Goal: Answer question/provide support: Share knowledge or assist other users

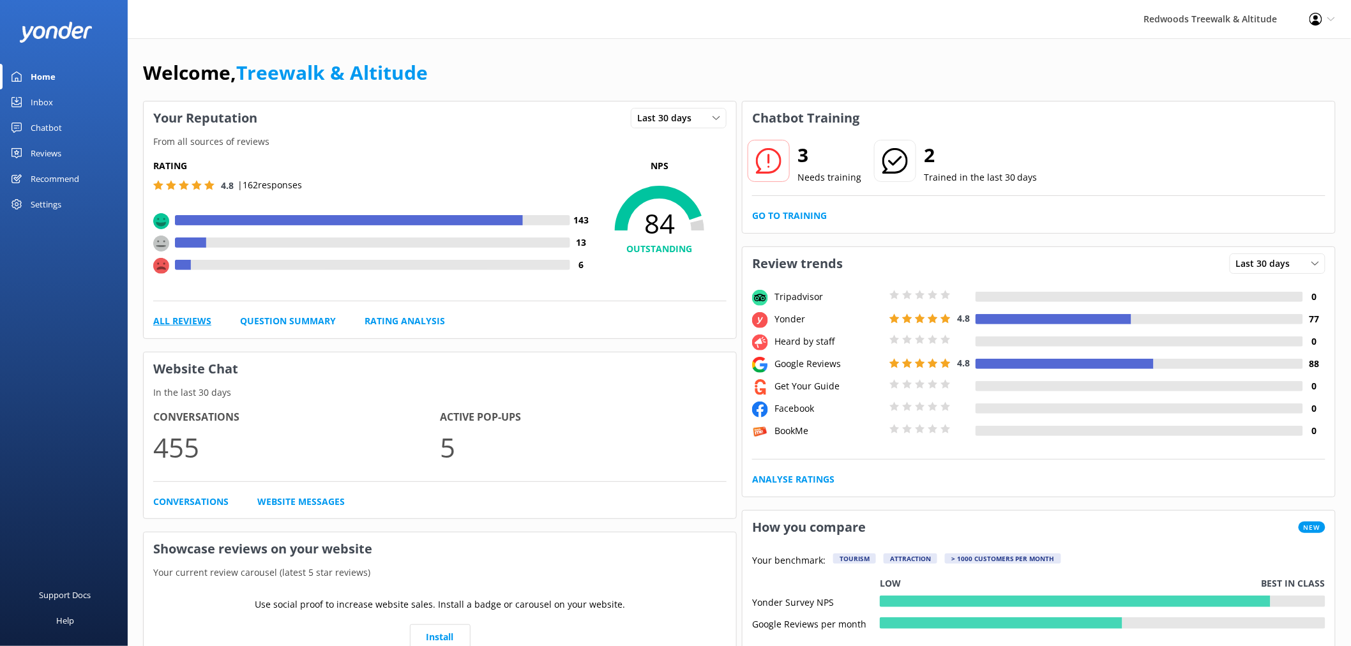
click at [174, 315] on link "All Reviews" at bounding box center [182, 321] width 58 height 14
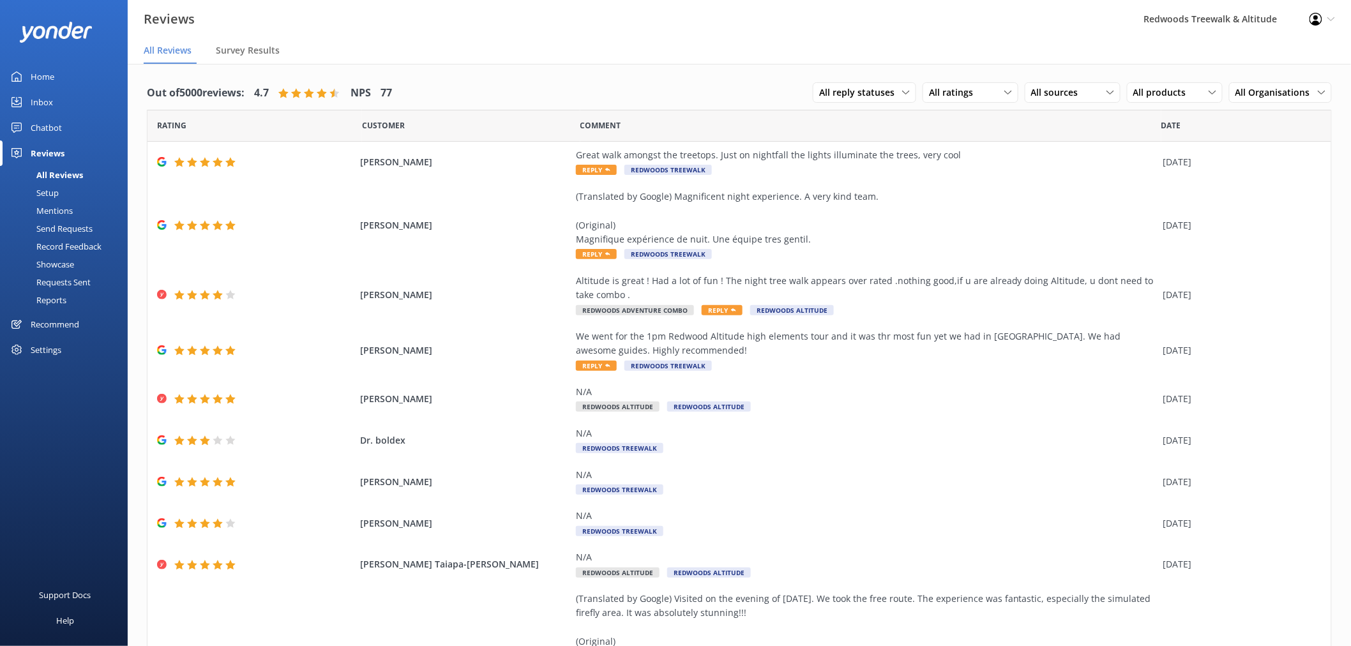
click at [43, 100] on div "Inbox" at bounding box center [42, 102] width 22 height 26
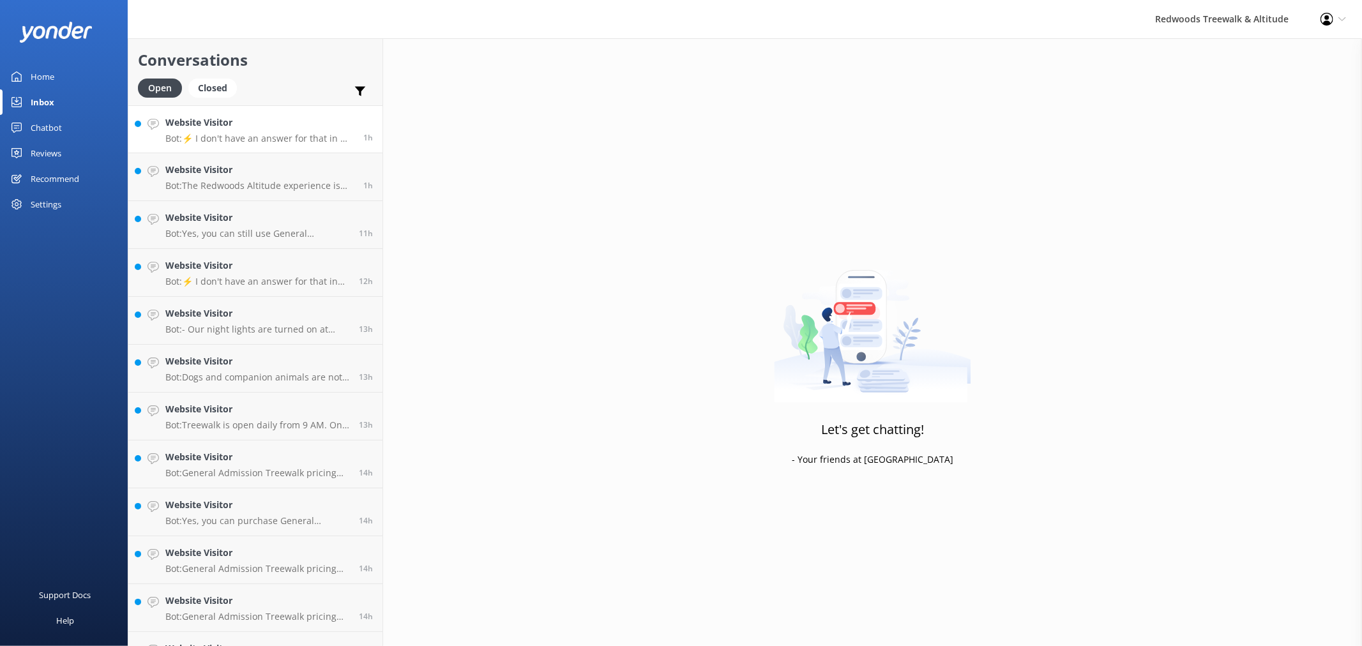
click at [256, 135] on p "Bot: ⚡ I don't have an answer for that in my knowledge base. Please try and rep…" at bounding box center [259, 138] width 188 height 11
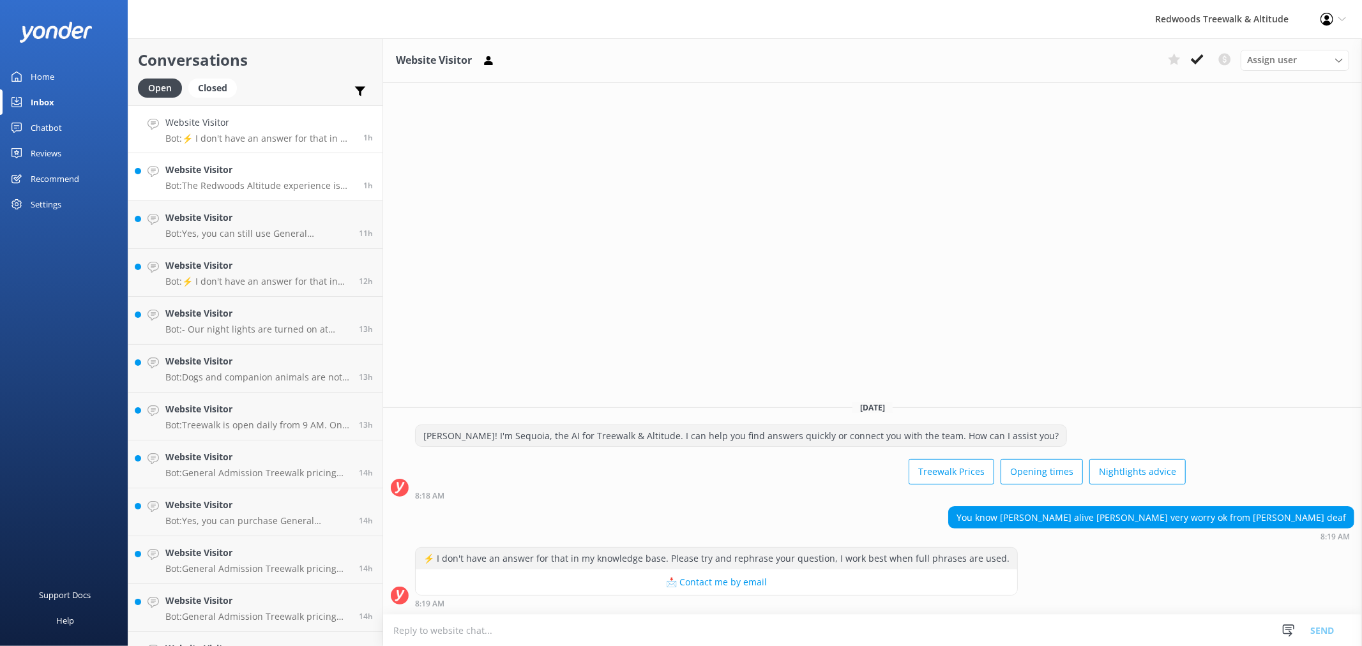
click at [282, 179] on div "Website Visitor Bot: The Redwoods Altitude experience is available during the d…" at bounding box center [259, 177] width 188 height 28
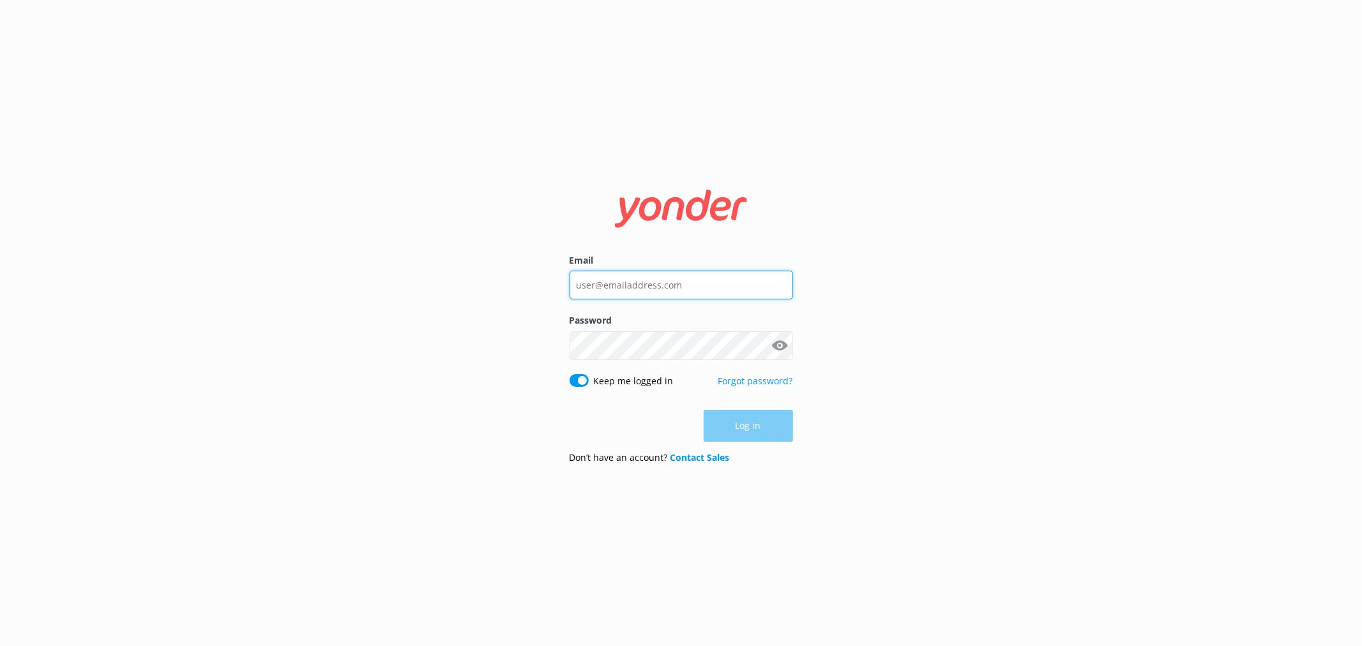
type input "[EMAIL_ADDRESS][DOMAIN_NAME]"
click at [0, 645] on nordpass-portal at bounding box center [0, 646] width 0 height 0
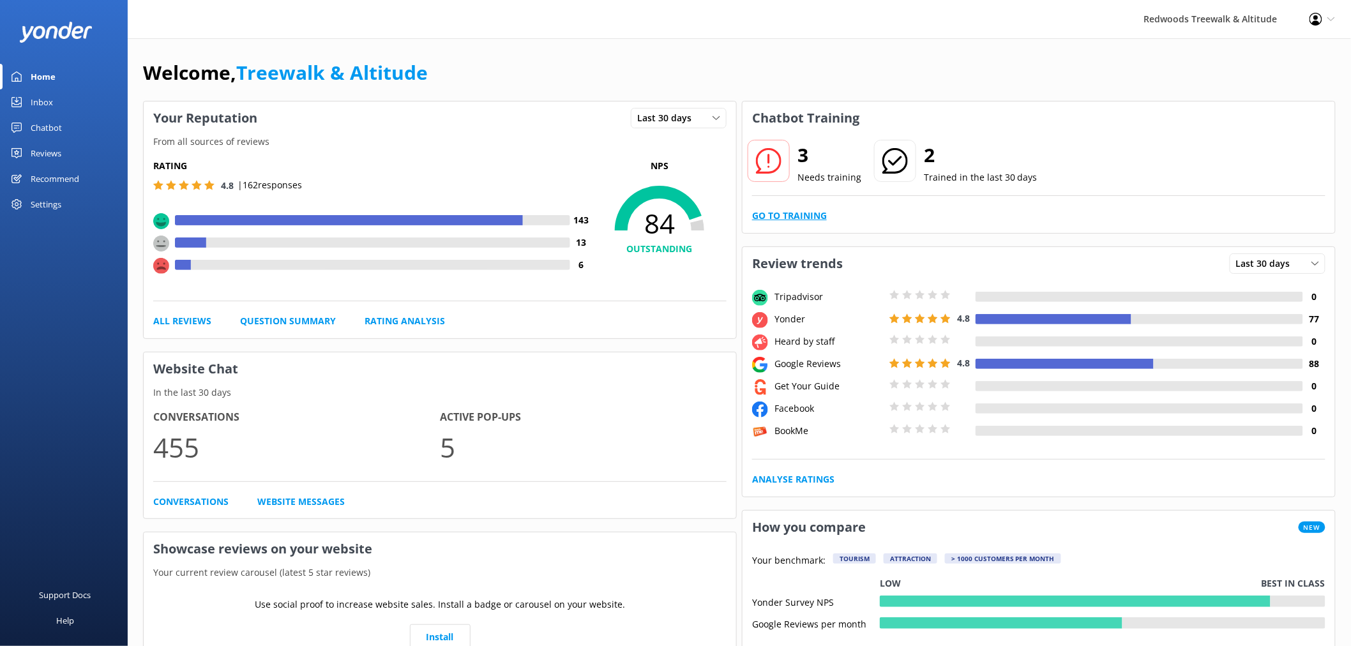
click at [814, 219] on link "Go to Training" at bounding box center [789, 216] width 75 height 14
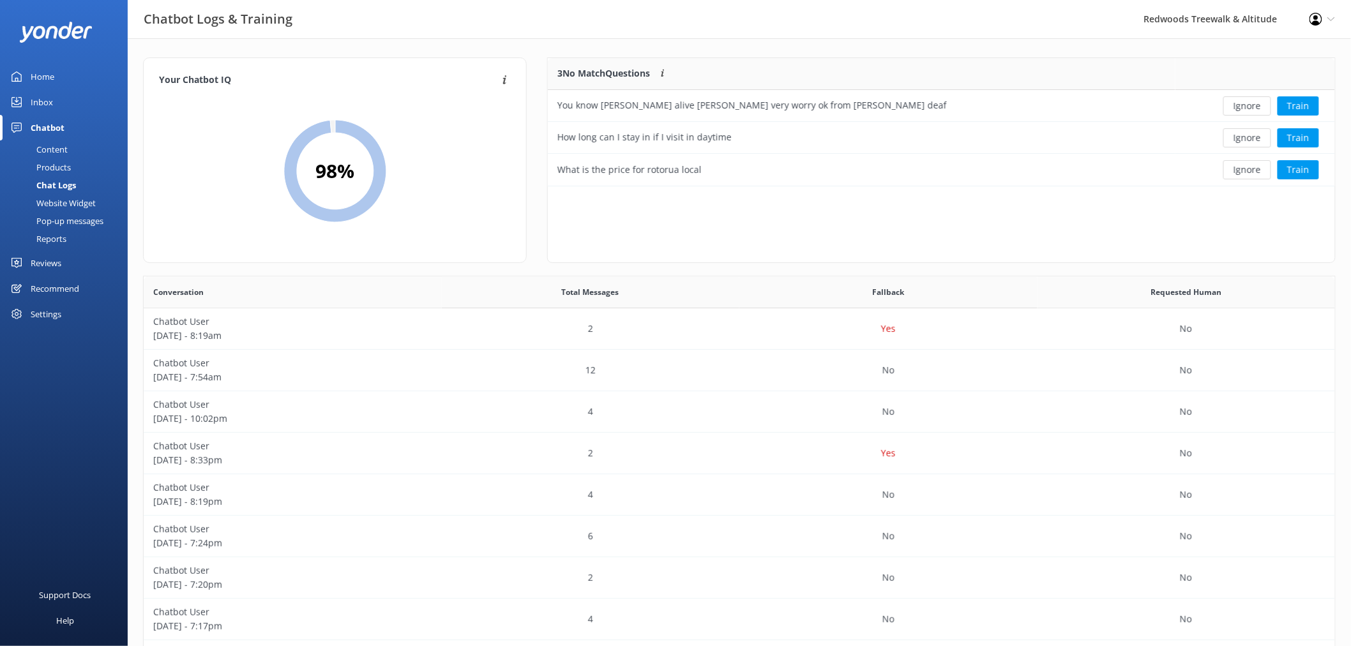
scroll to position [117, 776]
click at [1242, 107] on button "Ignore" at bounding box center [1247, 105] width 48 height 19
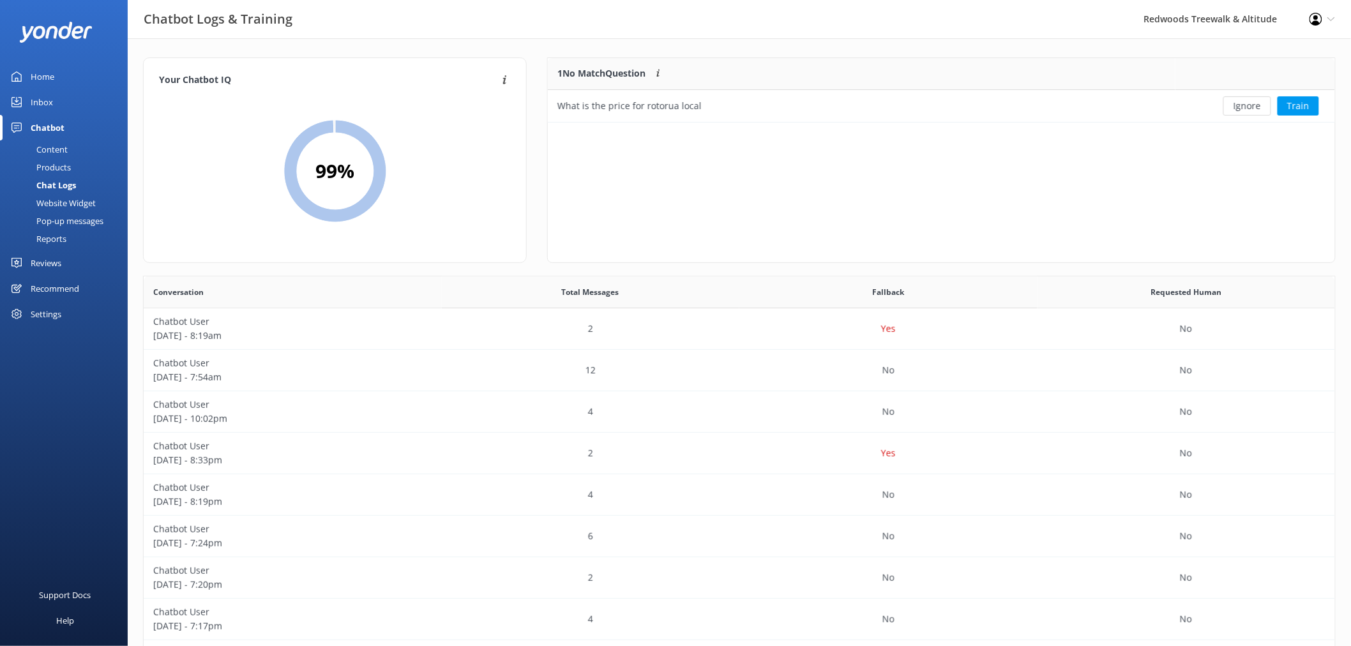
scroll to position [54, 776]
click at [1293, 109] on button "Train" at bounding box center [1297, 105] width 41 height 19
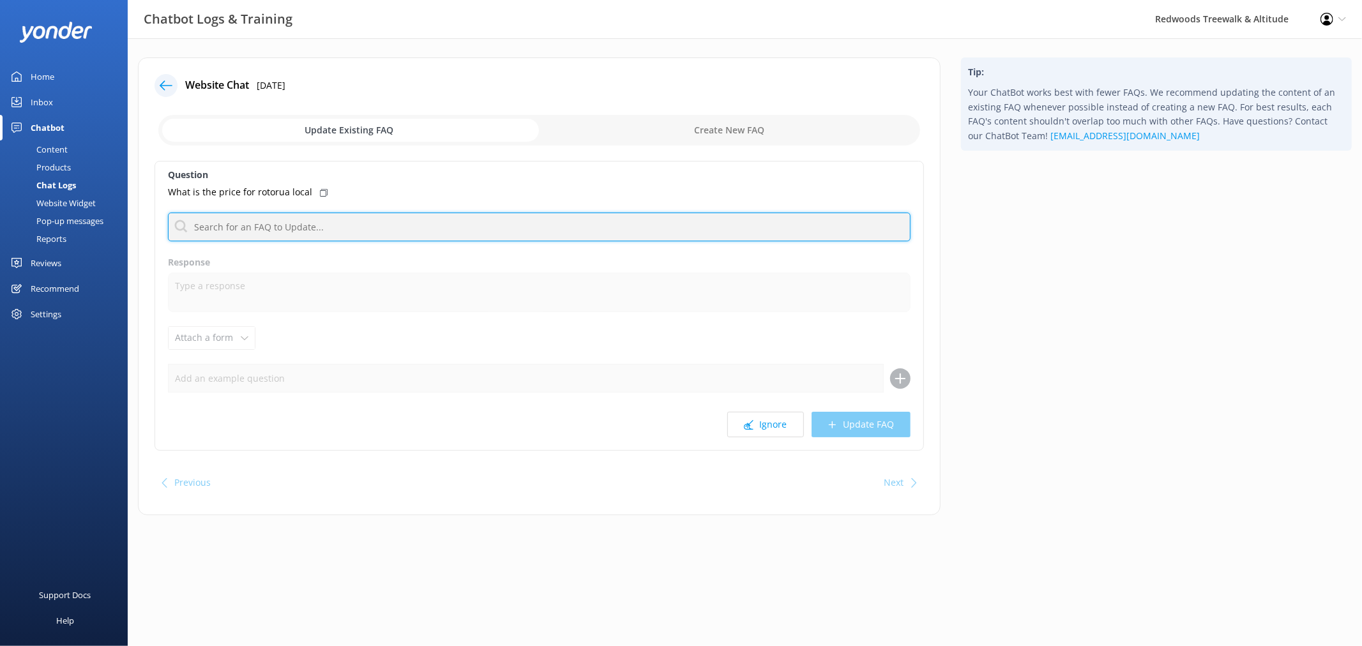
click at [313, 225] on input "text" at bounding box center [539, 227] width 742 height 29
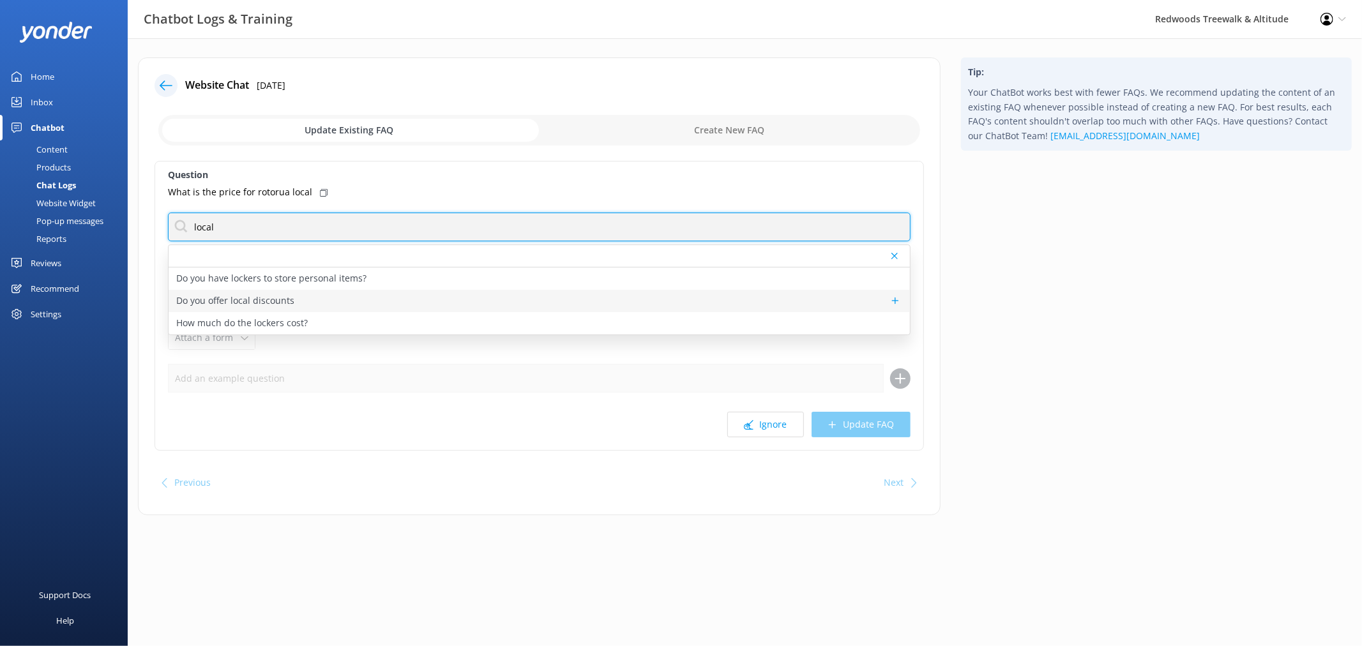
type input "local"
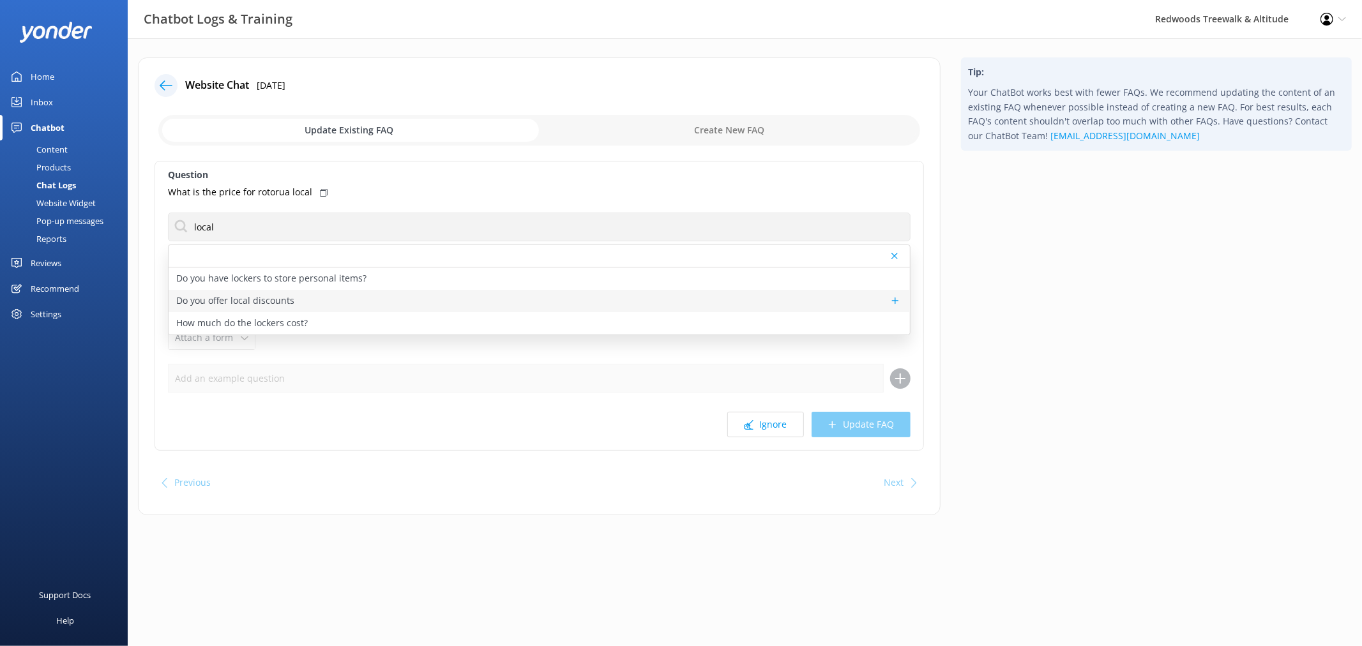
click at [315, 296] on div "Do you offer local discounts" at bounding box center [539, 301] width 741 height 22
type textarea "We're pleased to offer a locals deal to residents in [GEOGRAPHIC_DATA], it's ou…"
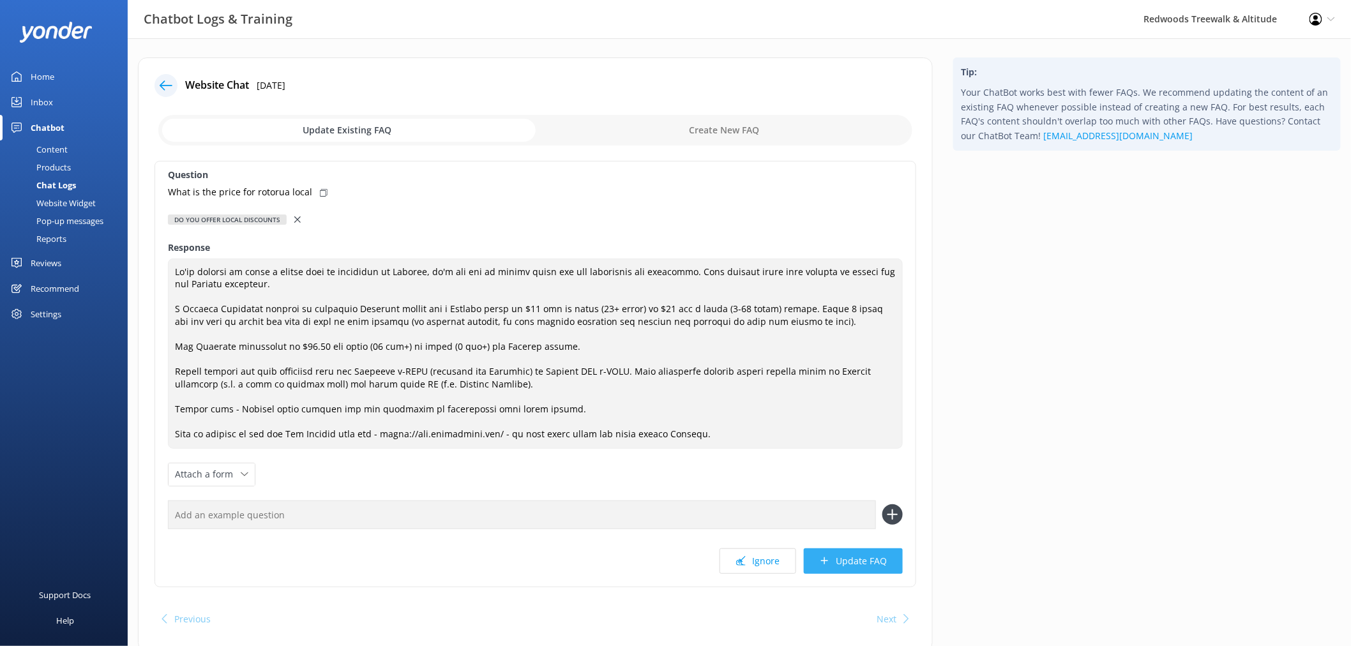
click at [885, 563] on button "Update FAQ" at bounding box center [853, 561] width 99 height 26
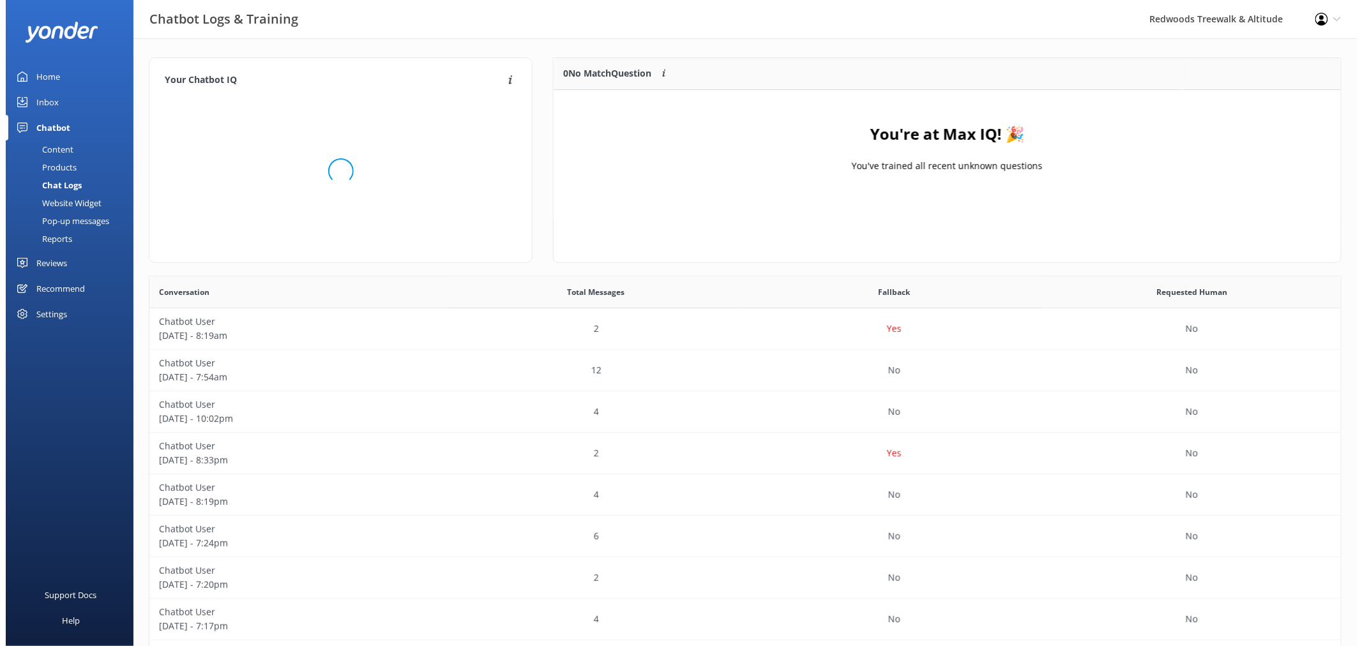
scroll to position [149, 776]
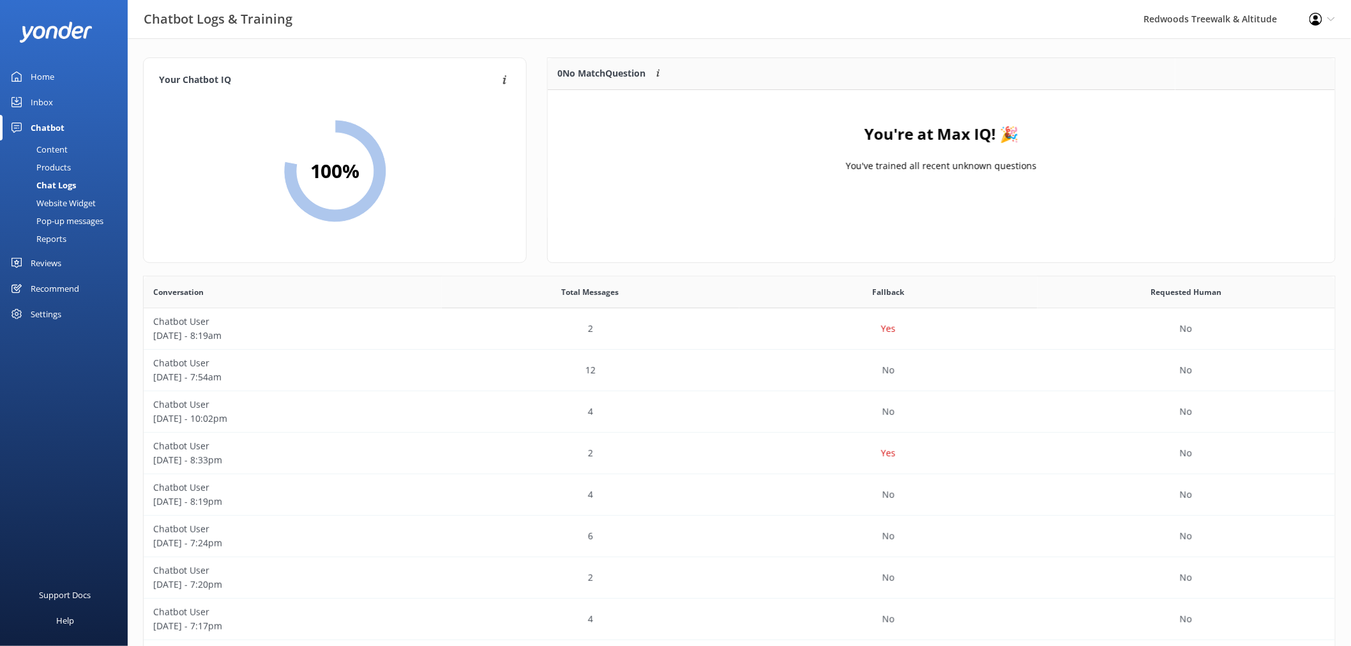
click at [53, 98] on link "Inbox" at bounding box center [64, 102] width 128 height 26
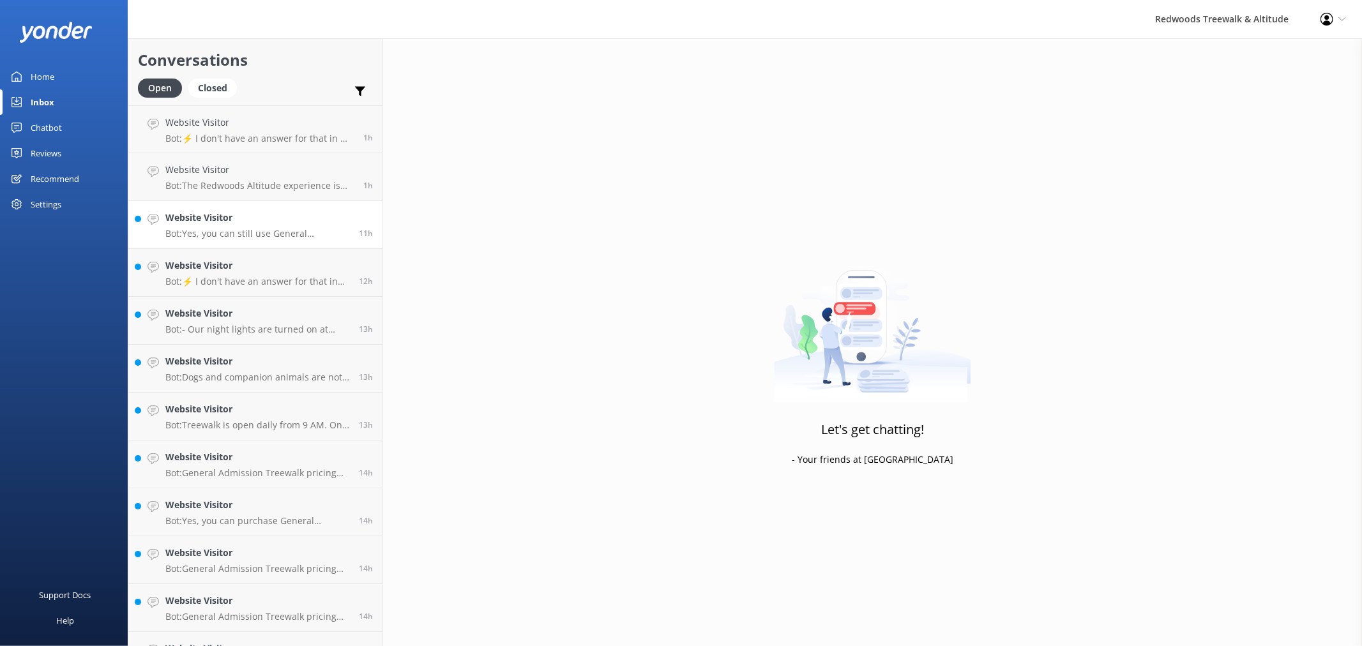
click at [282, 228] on p "Bot: Yes, you can still use General Admission tickets if Fast Pass tickets are …" at bounding box center [257, 233] width 184 height 11
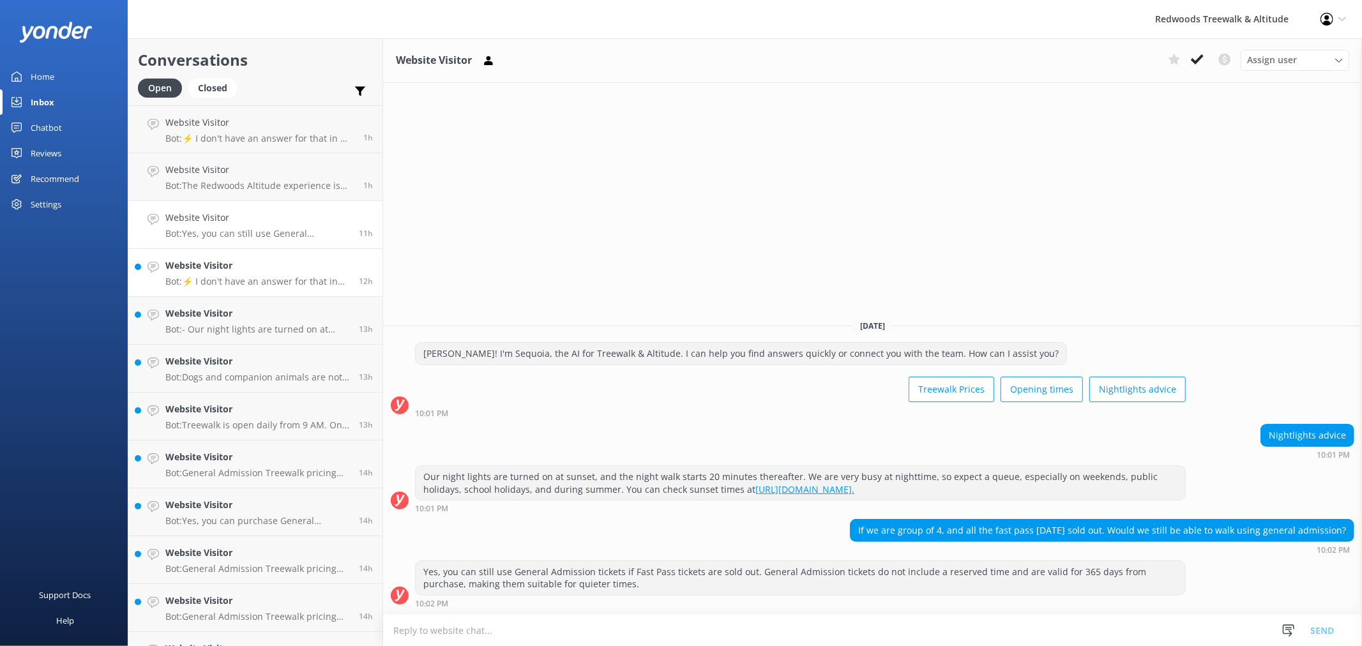
click at [262, 284] on p "Bot: ⚡ I don't have an answer for that in my knowledge base. Please try and rep…" at bounding box center [257, 281] width 184 height 11
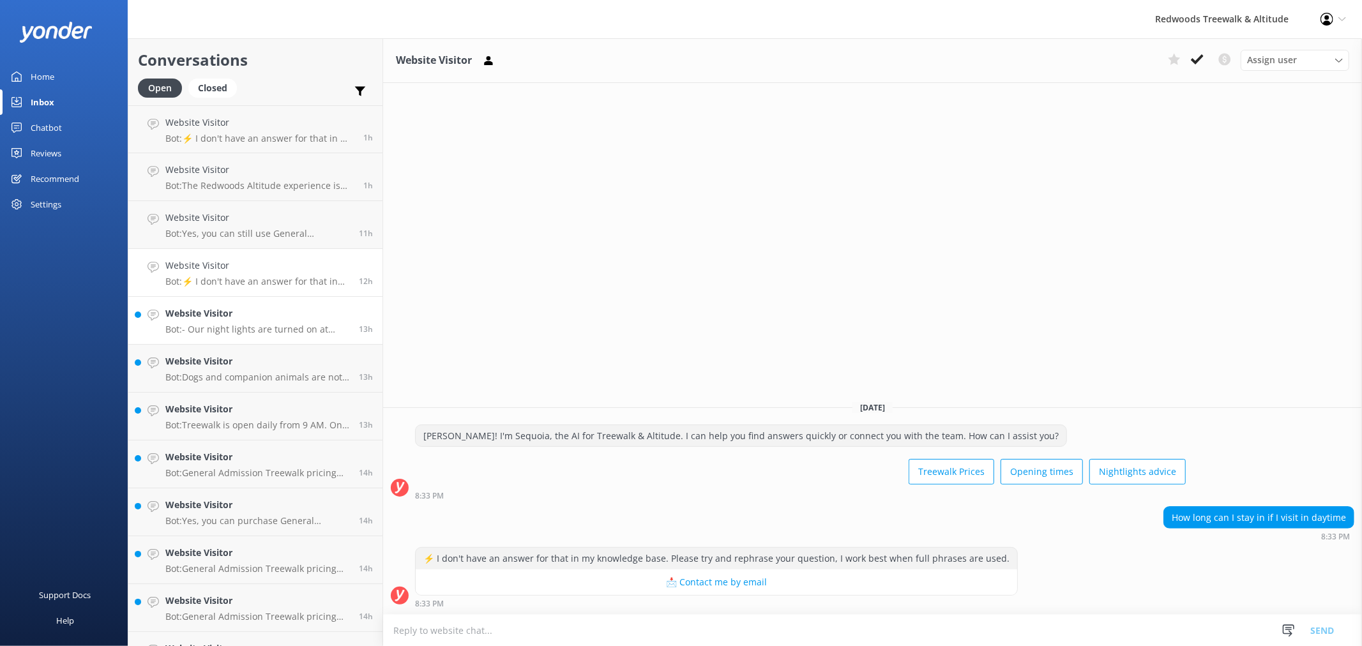
click at [259, 316] on h4 "Website Visitor" at bounding box center [257, 313] width 184 height 14
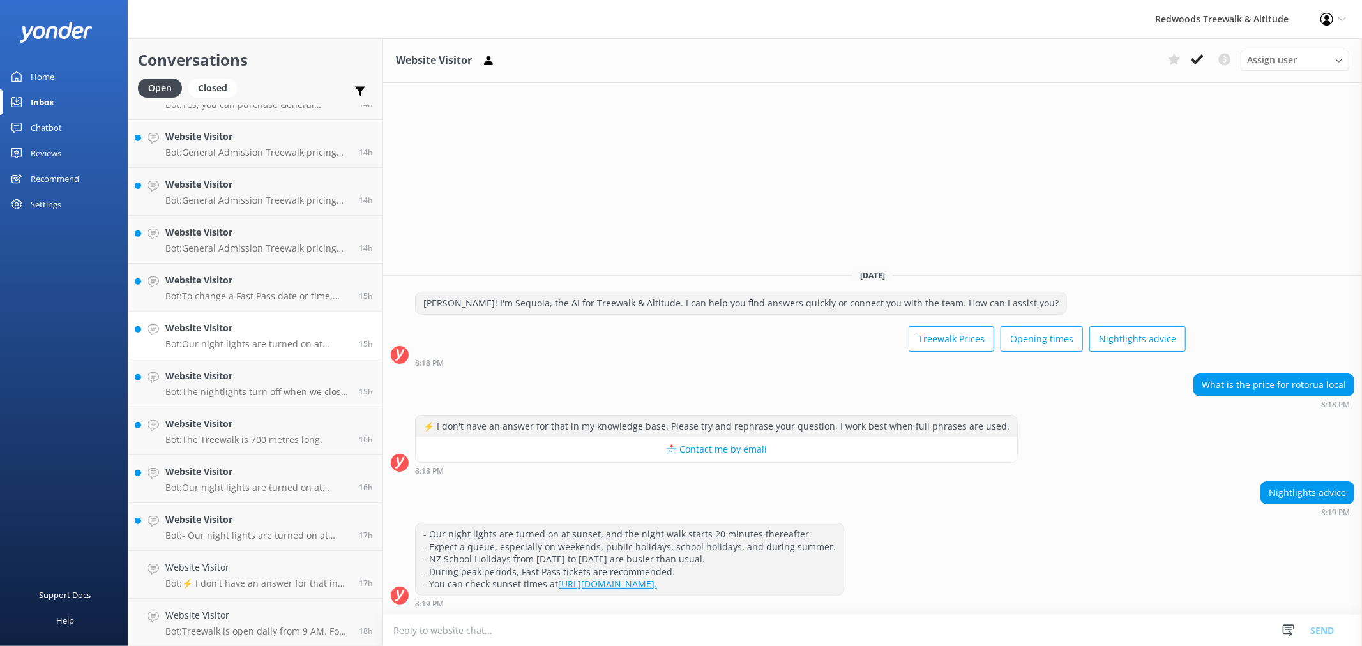
scroll to position [425, 0]
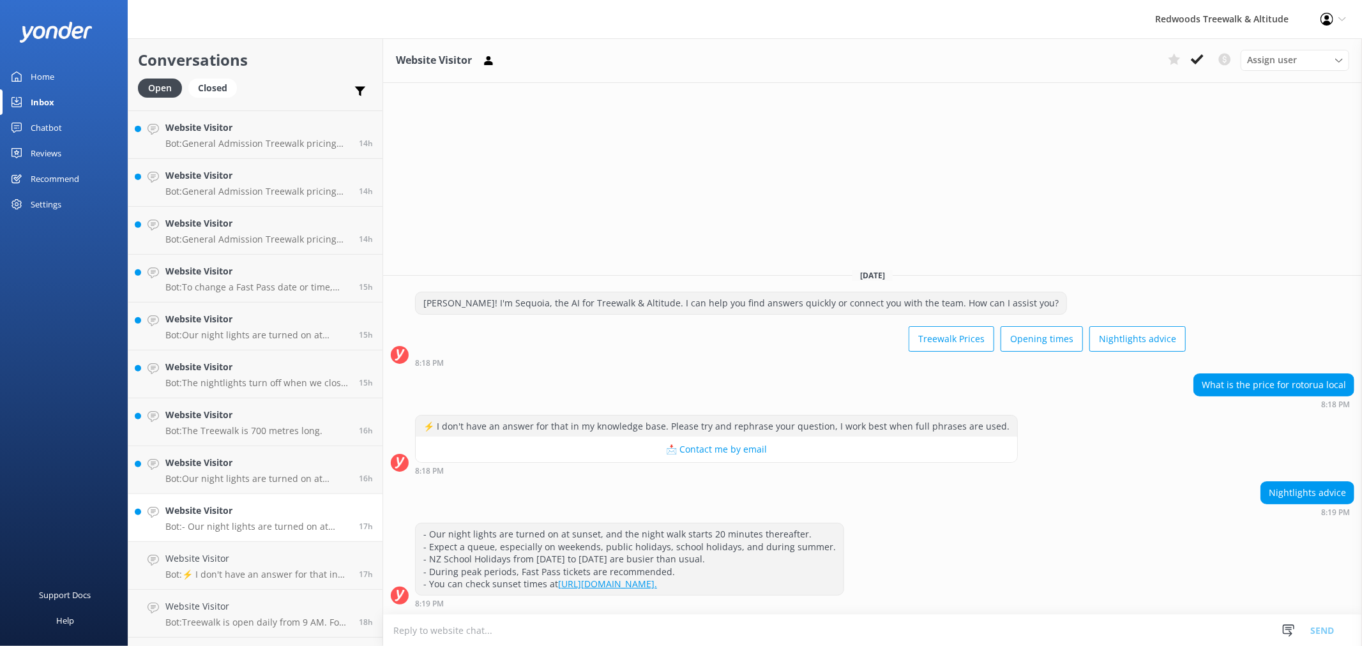
click at [251, 515] on h4 "Website Visitor" at bounding box center [257, 511] width 184 height 14
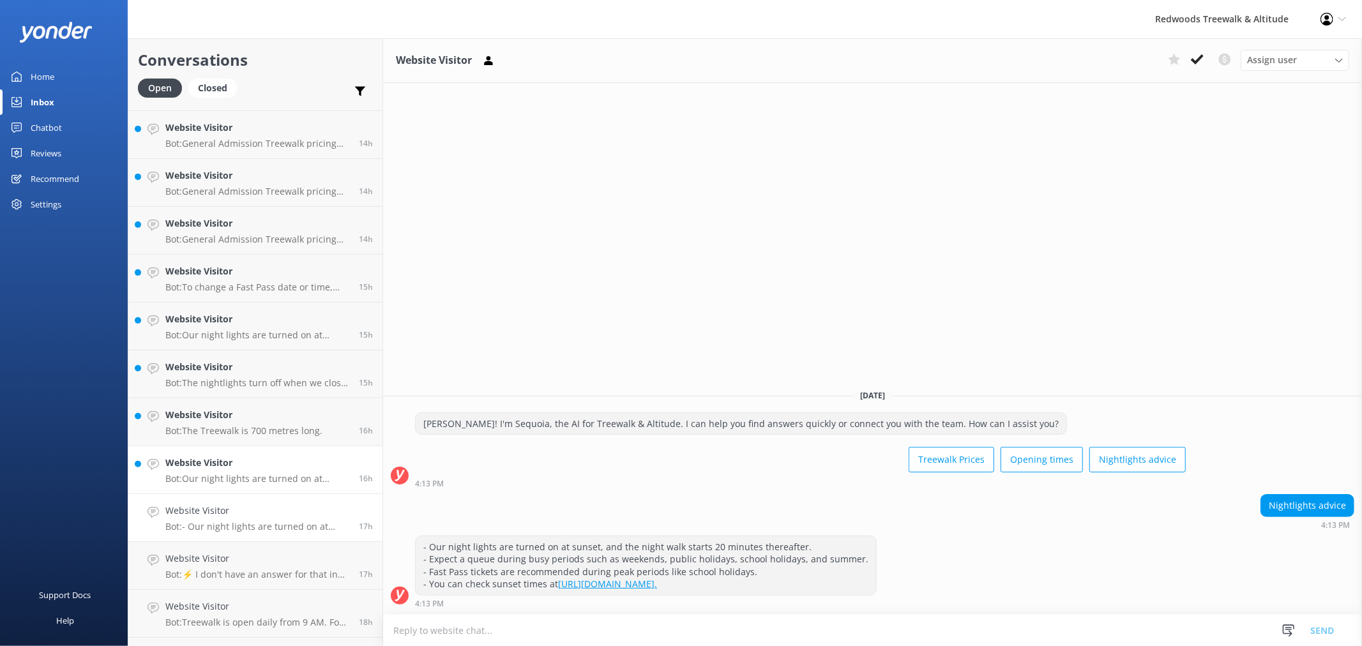
click at [265, 486] on link "Website Visitor Bot: Our night lights are turned on at sunset, and the night wa…" at bounding box center [255, 470] width 254 height 48
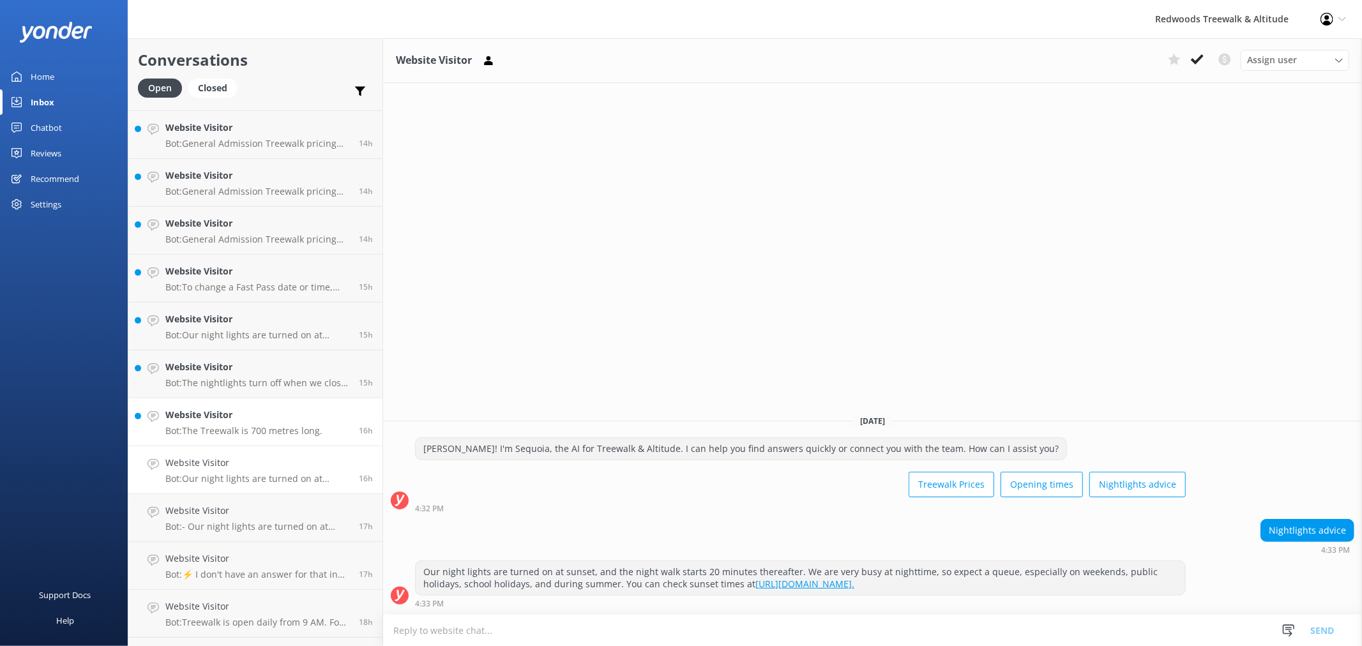
click at [280, 421] on h4 "Website Visitor" at bounding box center [243, 415] width 157 height 14
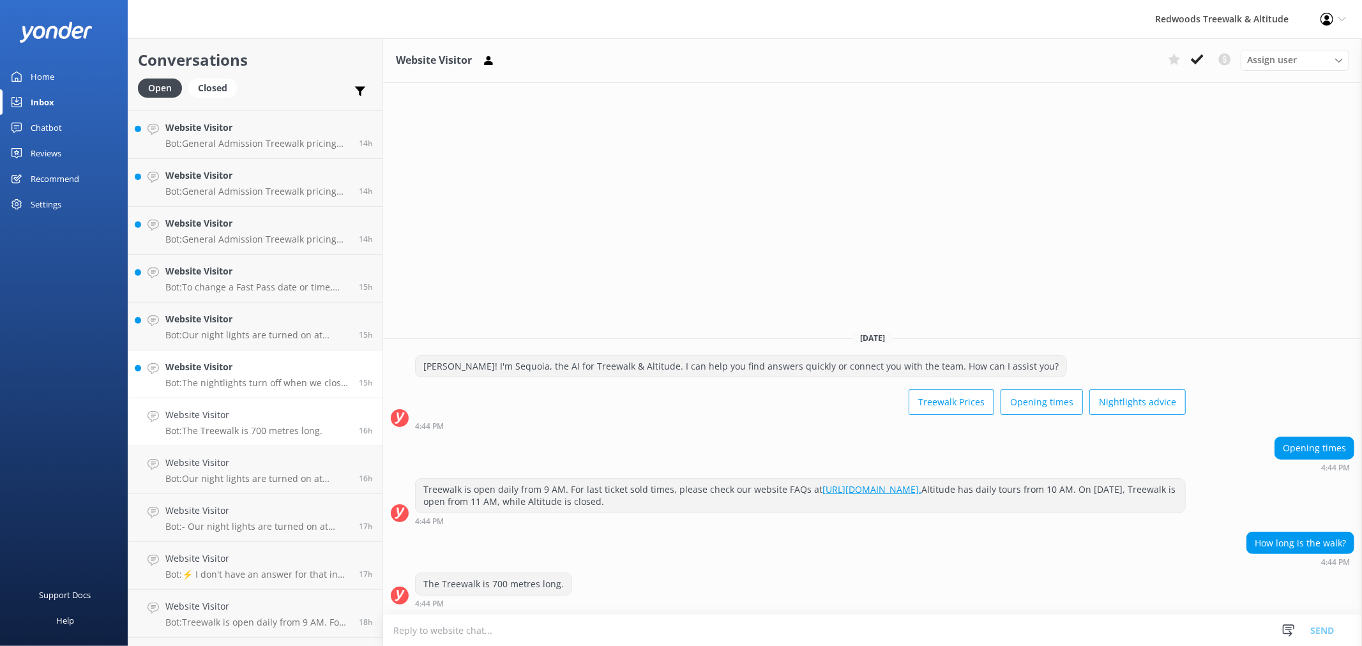
click at [280, 372] on h4 "Website Visitor" at bounding box center [257, 367] width 184 height 14
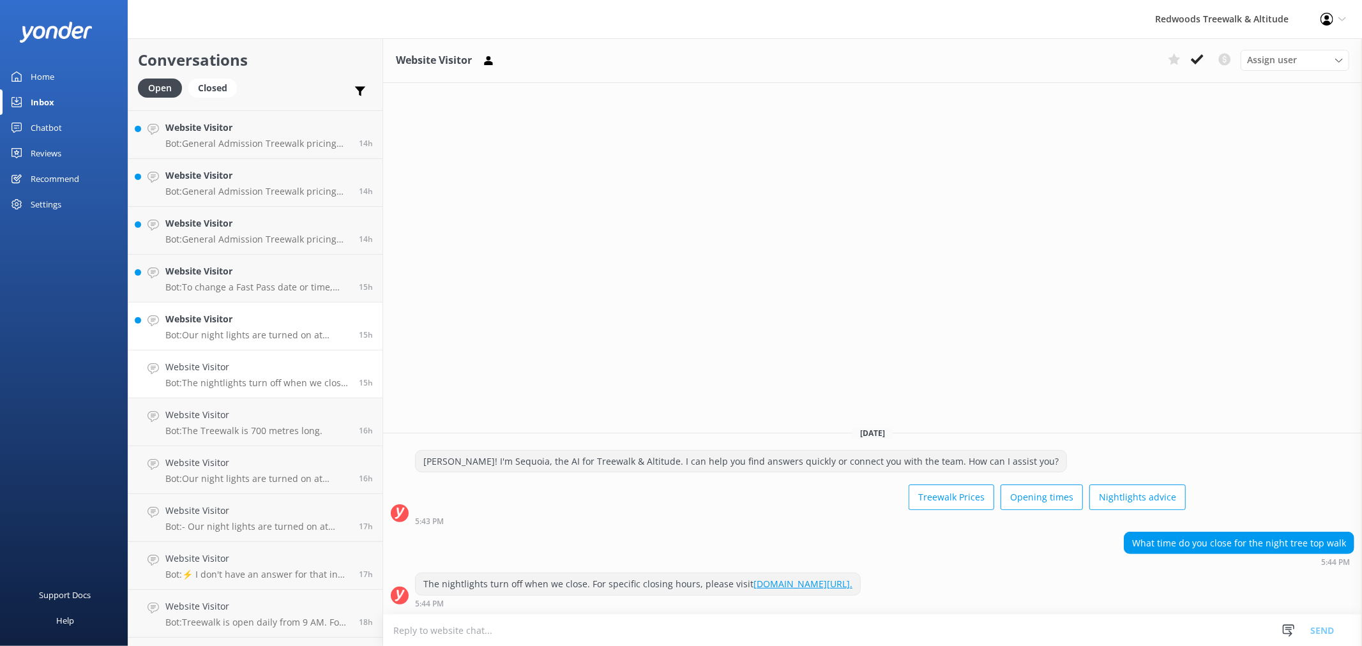
click at [248, 324] on h4 "Website Visitor" at bounding box center [257, 319] width 184 height 14
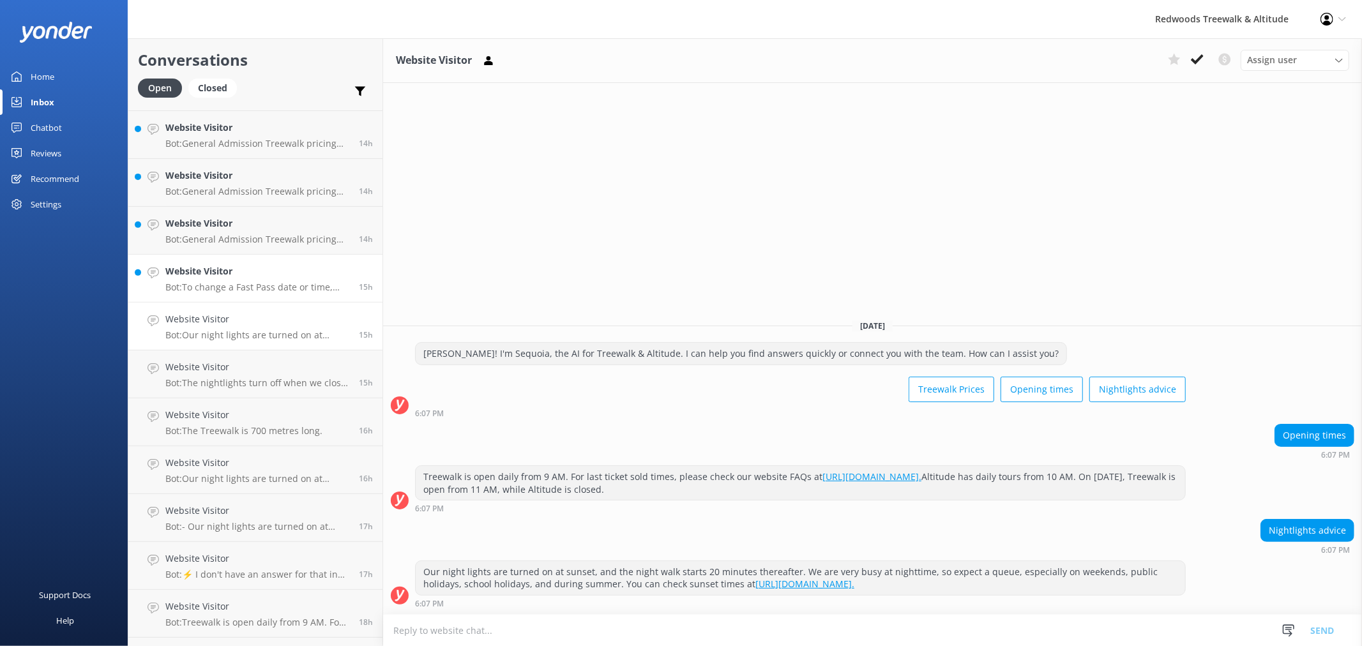
click at [245, 285] on p "Bot: To change a Fast Pass date or time, please contact us ASAP at [EMAIL_ADDRE…" at bounding box center [257, 287] width 184 height 11
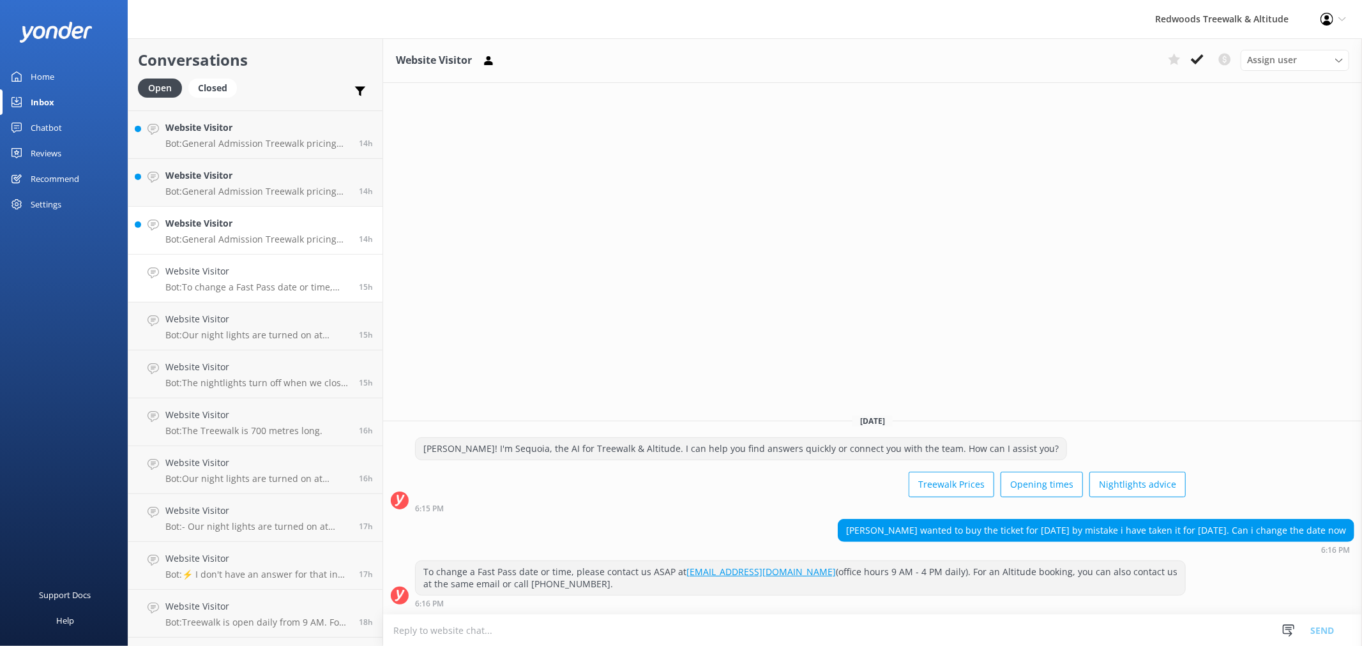
click at [253, 234] on p "Bot: General Admission Treewalk pricing starts at $42 for adults (16+ years) an…" at bounding box center [257, 239] width 184 height 11
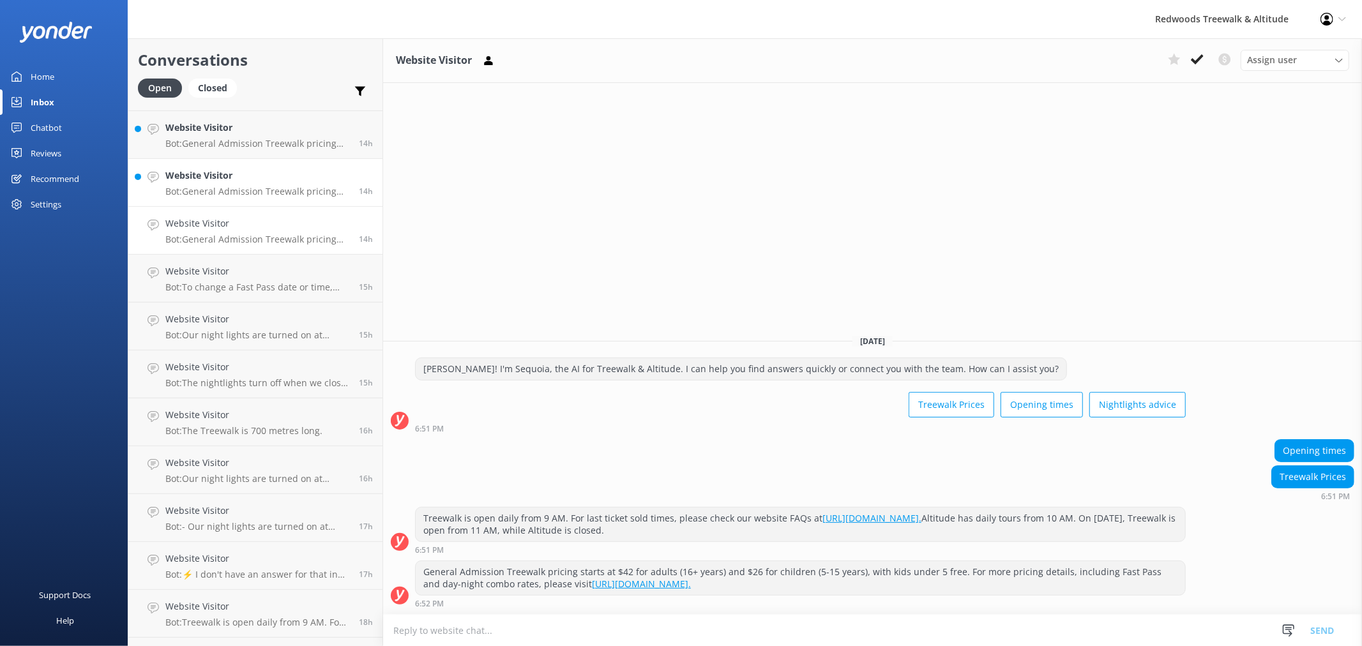
click at [266, 193] on p "Bot: General Admission Treewalk pricing starts at $42 for adults (16+ years) an…" at bounding box center [257, 191] width 184 height 11
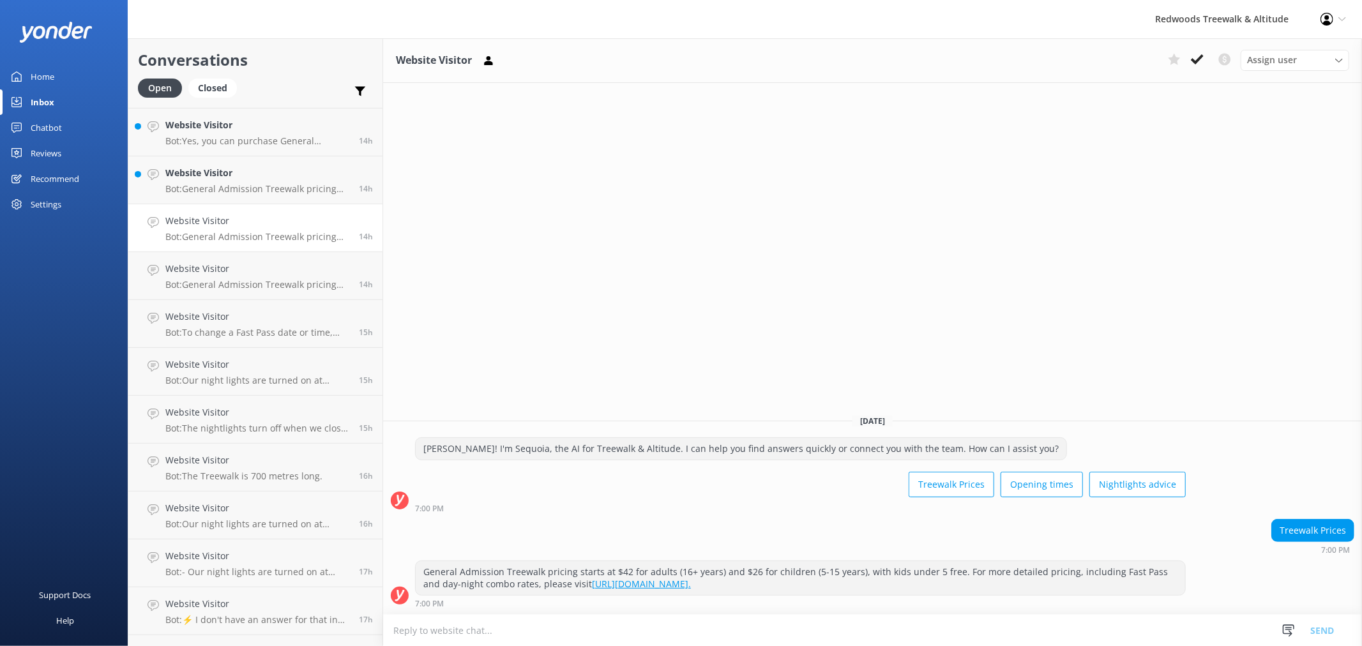
scroll to position [354, 0]
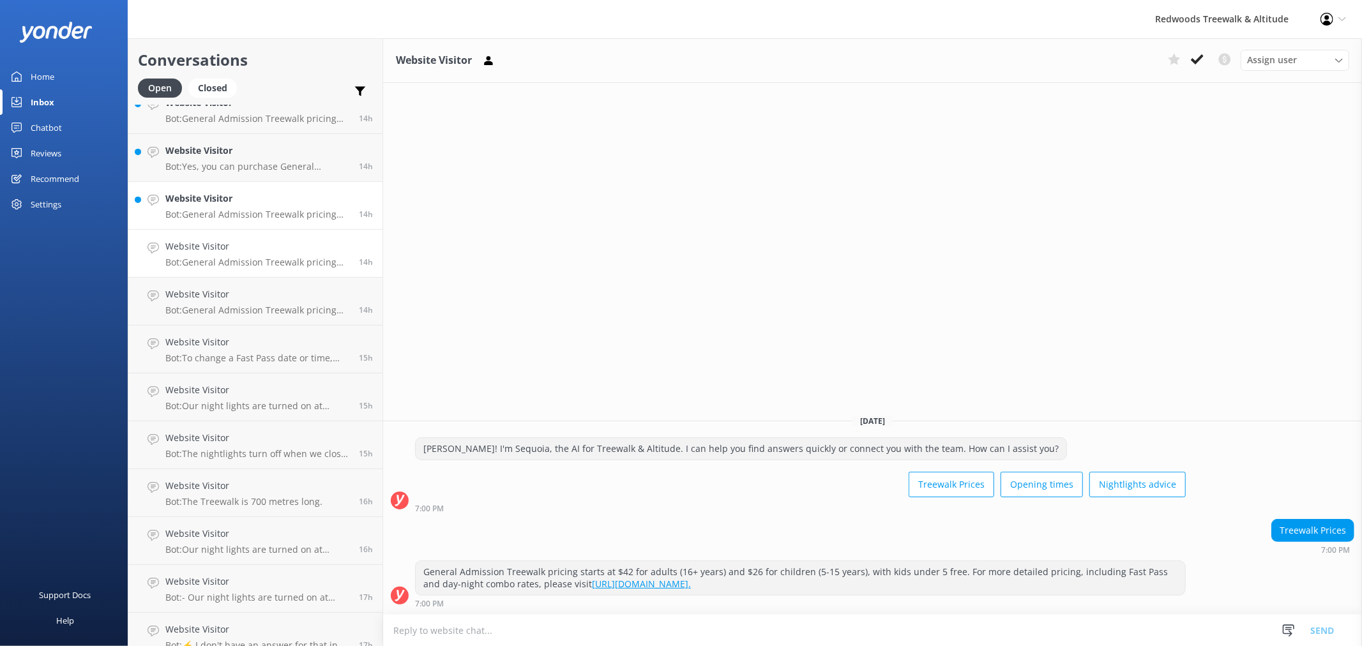
click at [273, 218] on p "Bot: General Admission Treewalk pricing starts at $42 for adults (16+ years) an…" at bounding box center [257, 214] width 184 height 11
click at [264, 303] on p "Bot: Yes, you can purchase General Admission tickets on the same day either onl…" at bounding box center [257, 308] width 184 height 11
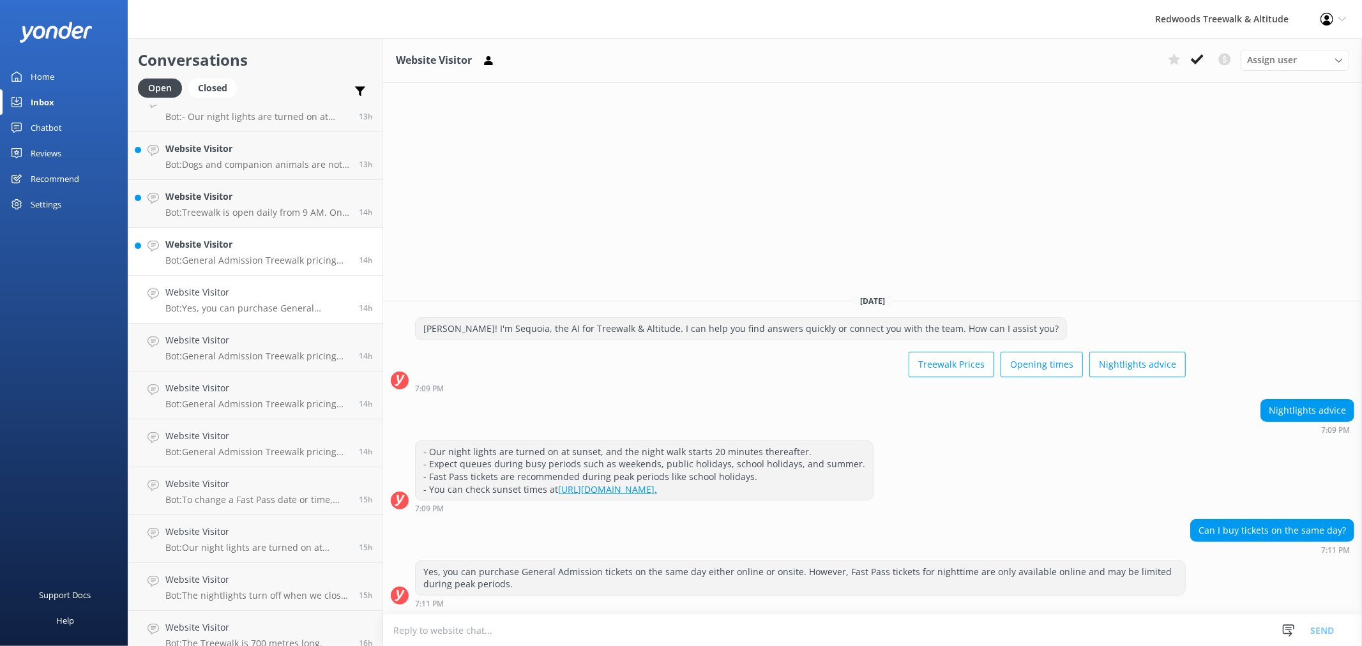
click at [272, 252] on div "Website Visitor Bot: General Admission Treewalk pricing starts at $42 for adult…" at bounding box center [257, 251] width 184 height 28
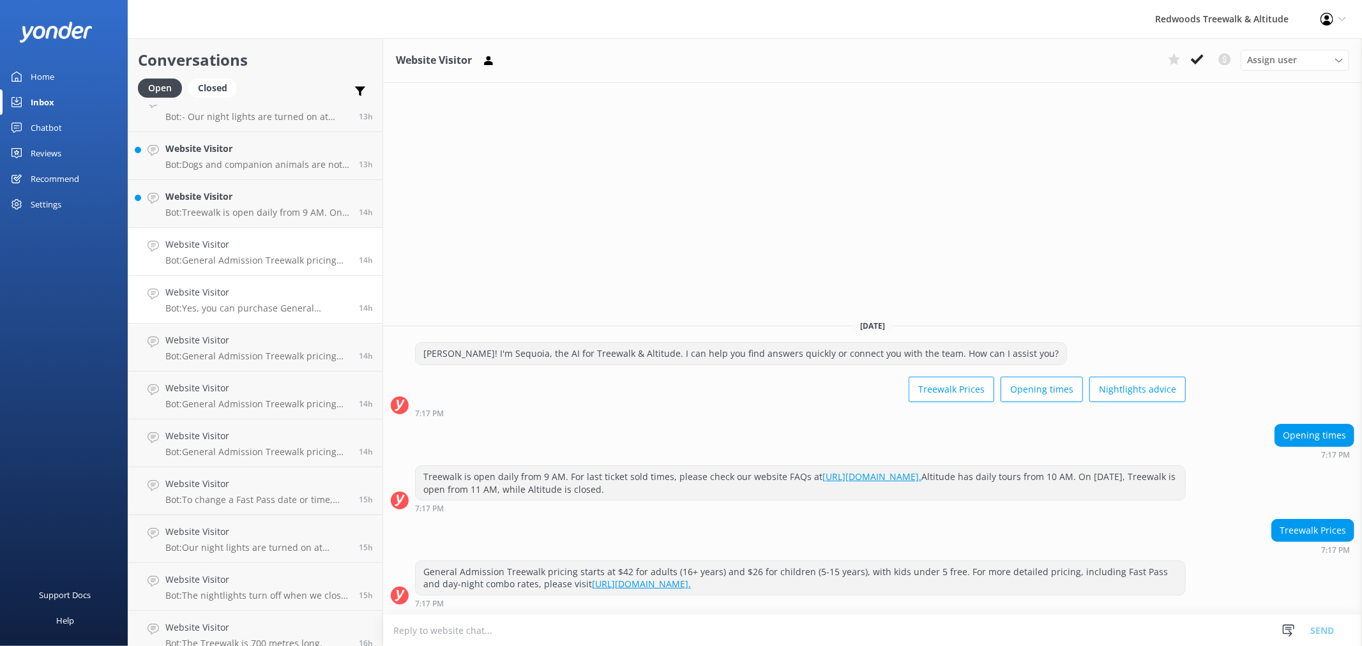
scroll to position [71, 0]
click at [283, 336] on h4 "Website Visitor" at bounding box center [257, 338] width 184 height 14
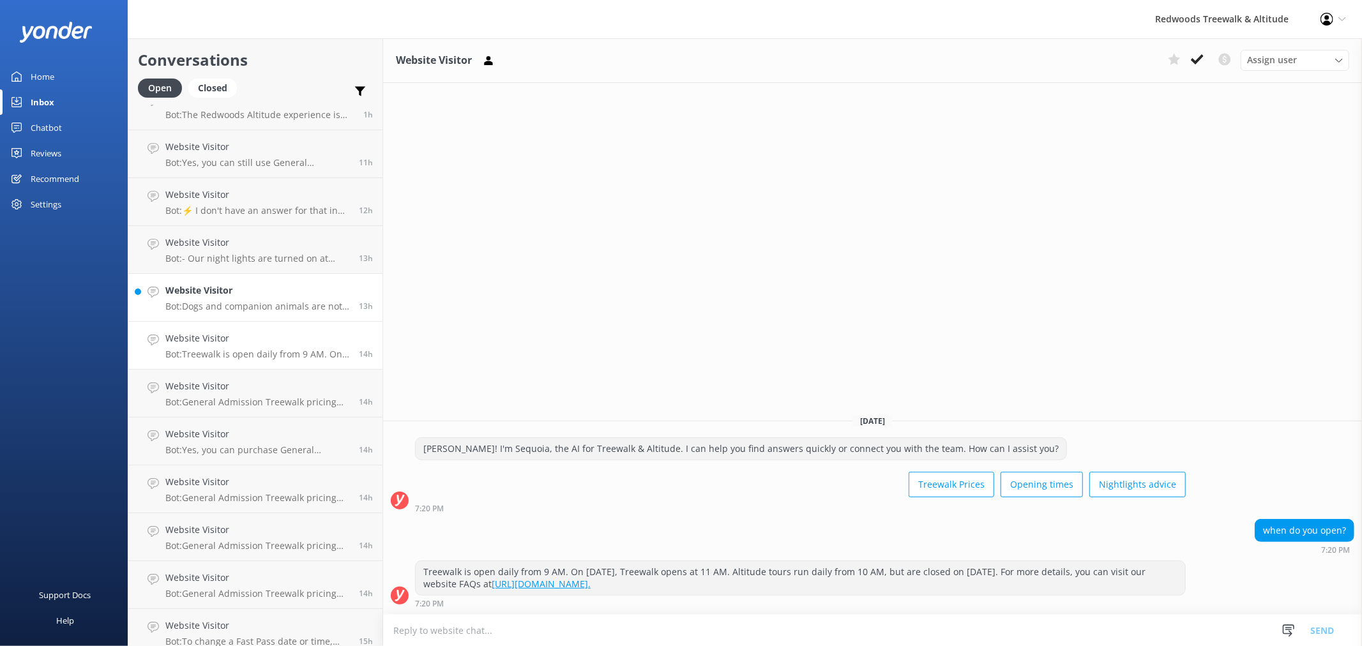
click at [279, 298] on div "Website Visitor Bot: Dogs and companion animals are not permitted on the Treewa…" at bounding box center [257, 297] width 184 height 28
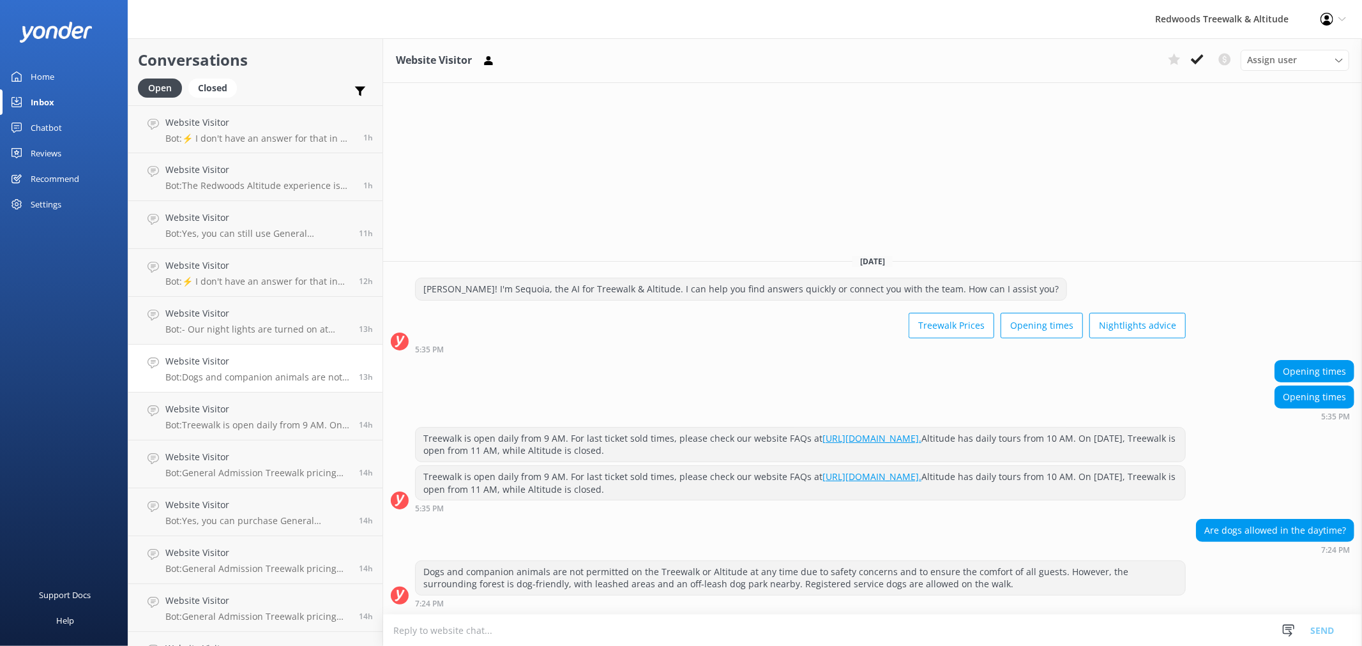
click at [69, 80] on link "Home" at bounding box center [64, 77] width 128 height 26
